Goal: Transaction & Acquisition: Purchase product/service

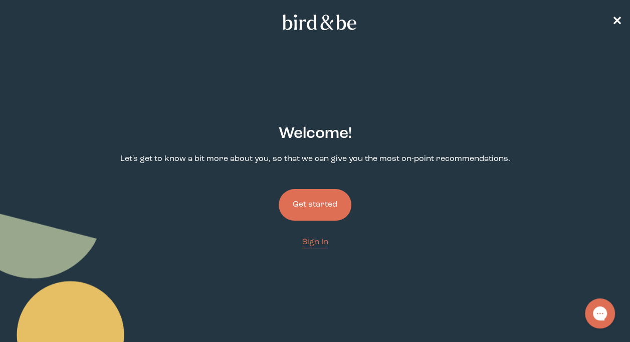
click at [327, 208] on button "Get started" at bounding box center [315, 205] width 73 height 32
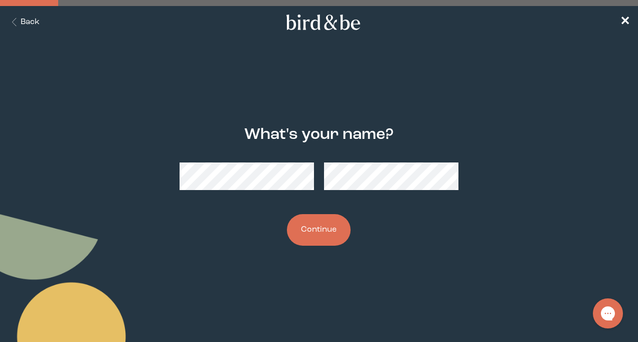
click at [327, 229] on button "Continue" at bounding box center [319, 230] width 64 height 32
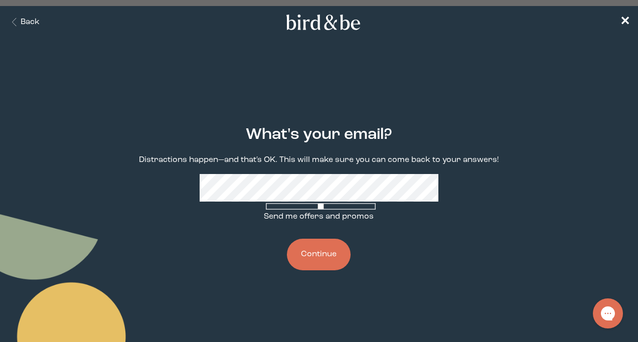
click at [338, 259] on button "Continue" at bounding box center [319, 255] width 64 height 32
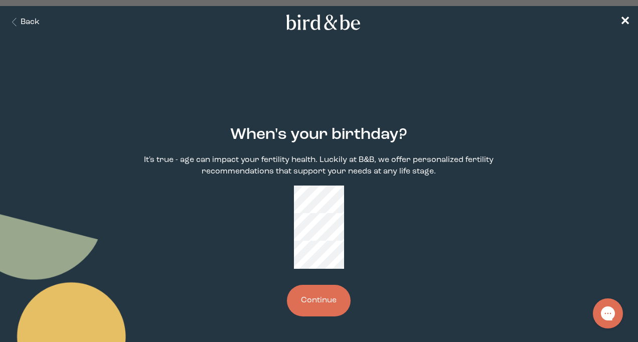
click at [254, 186] on div "When's your birthday? It's true - age can impact your fertility health. Luckily…" at bounding box center [319, 221] width 399 height 223
click at [328, 285] on button "Continue" at bounding box center [319, 301] width 64 height 32
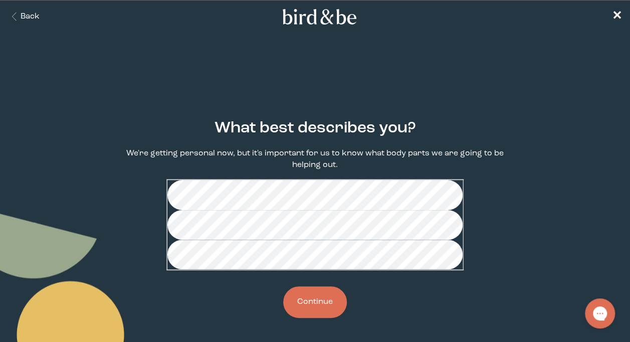
scroll to position [36, 0]
click at [324, 303] on button "Continue" at bounding box center [315, 302] width 64 height 32
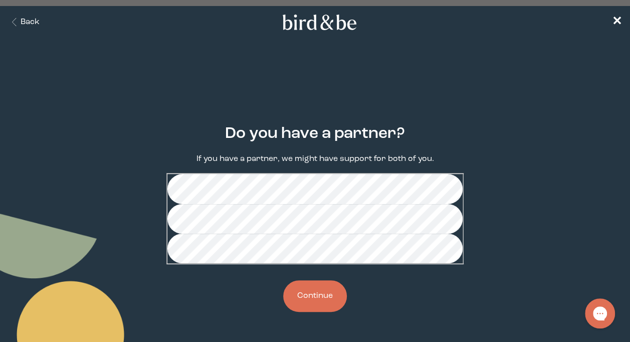
click at [317, 312] on button "Continue" at bounding box center [315, 296] width 64 height 32
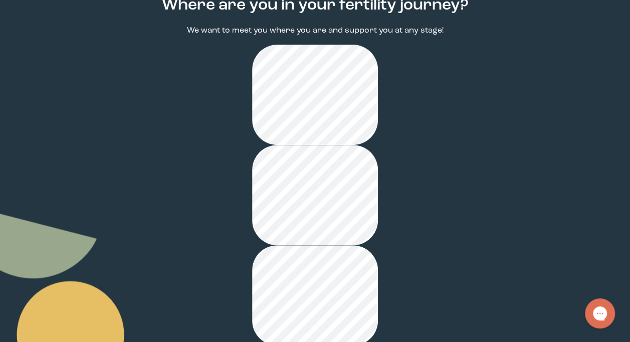
scroll to position [150, 0]
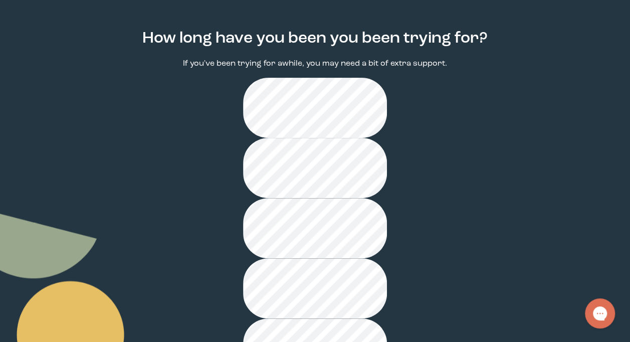
scroll to position [99, 0]
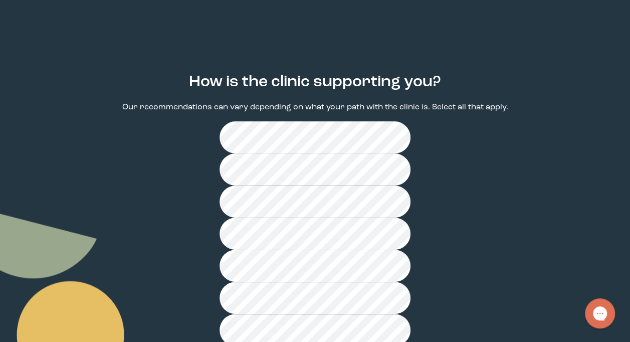
scroll to position [100, 0]
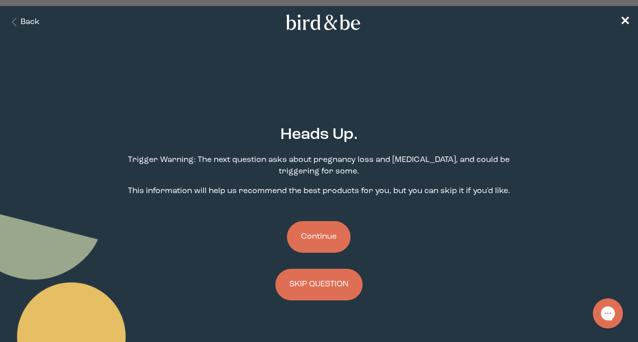
click at [330, 233] on button "Continue" at bounding box center [319, 237] width 64 height 32
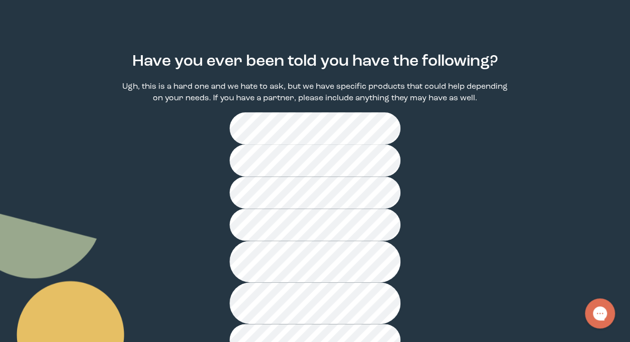
scroll to position [100, 0]
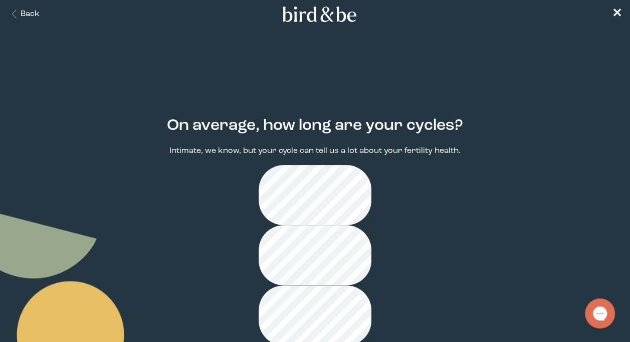
scroll to position [31, 0]
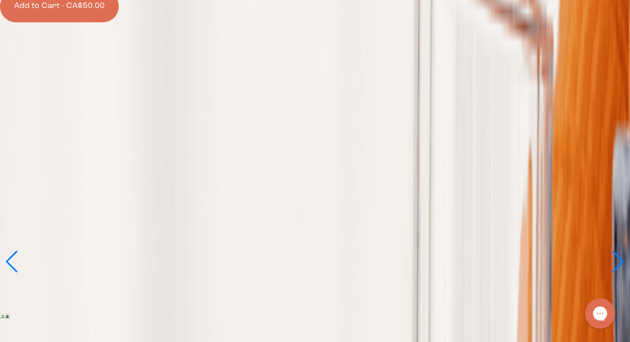
scroll to position [802, 0]
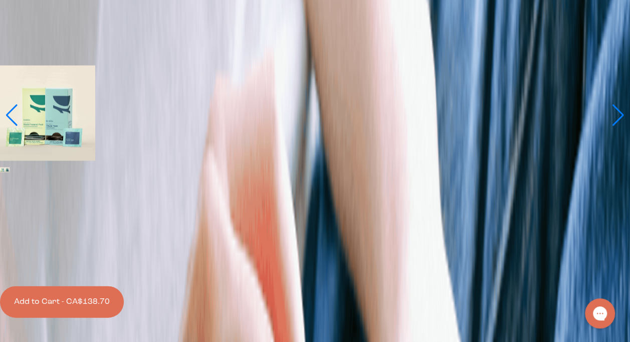
scroll to position [903, 0]
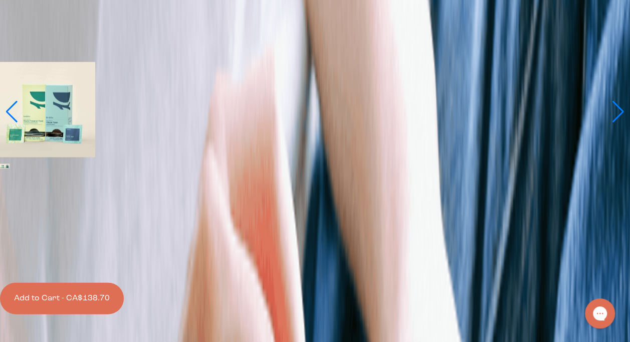
click at [124, 282] on button "Add to Cart - CA$138.70" at bounding box center [62, 298] width 124 height 32
